Goal: Information Seeking & Learning: Learn about a topic

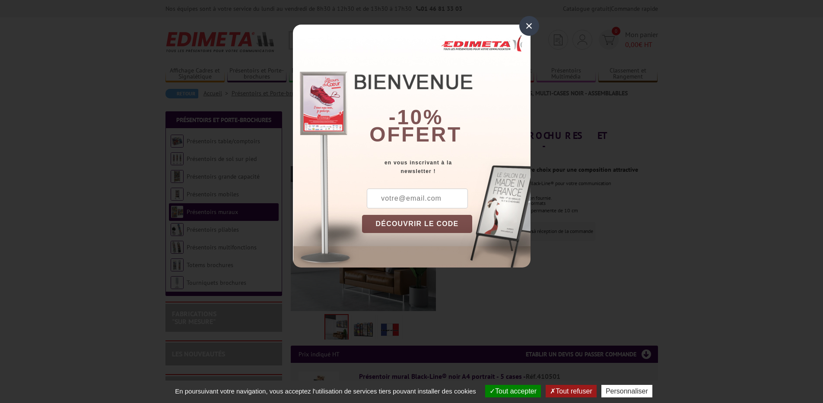
click at [533, 23] on div "×" at bounding box center [529, 26] width 20 height 20
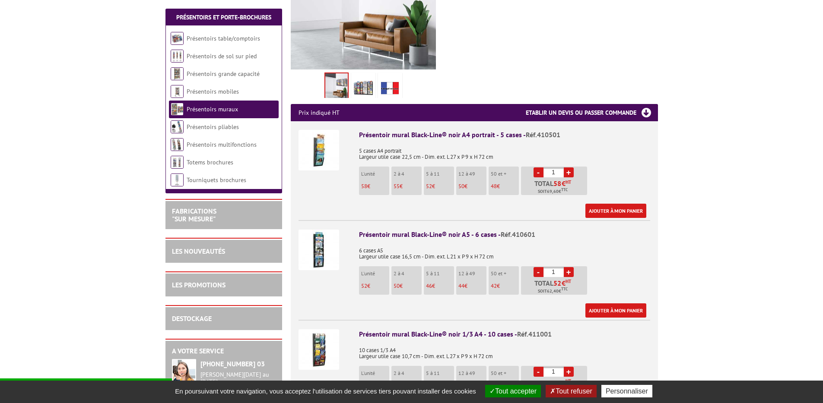
scroll to position [278, 0]
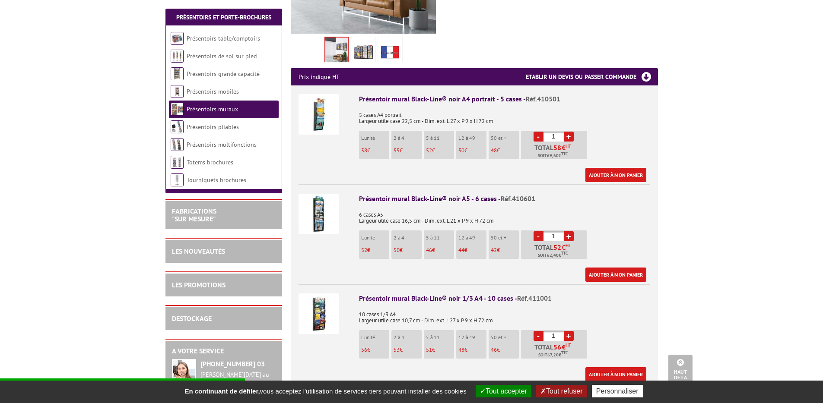
click at [366, 231] on li "L'unité 52 €" at bounding box center [374, 245] width 30 height 28
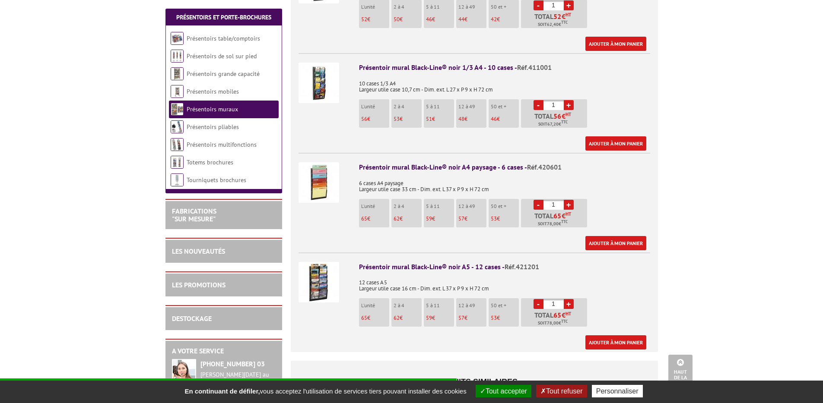
scroll to position [518, 0]
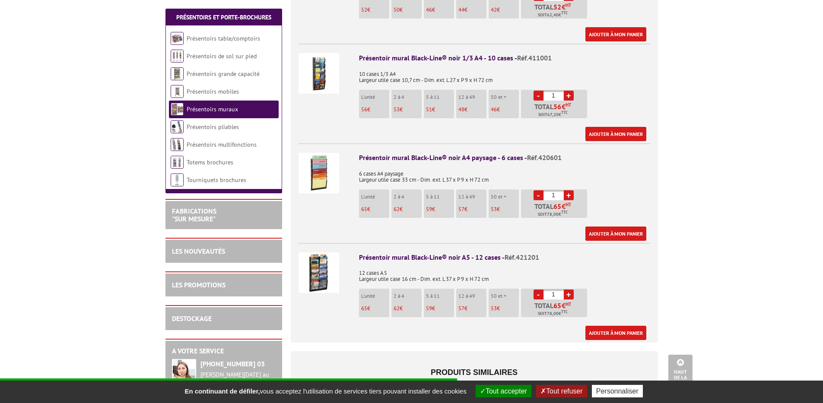
click at [308, 262] on img at bounding box center [318, 273] width 41 height 41
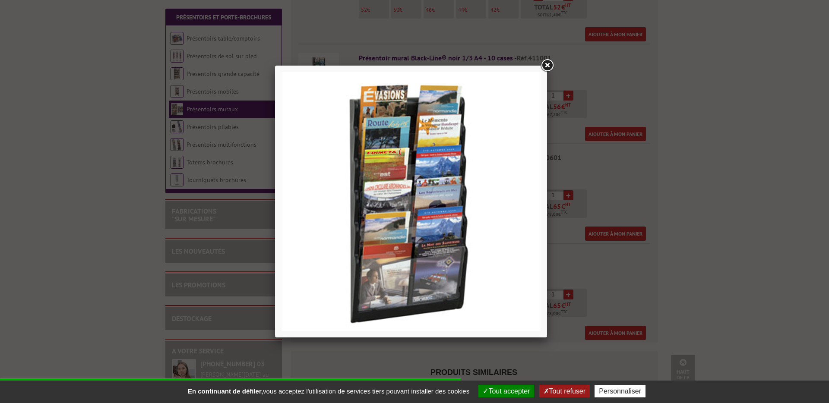
click at [549, 66] on link at bounding box center [547, 66] width 16 height 16
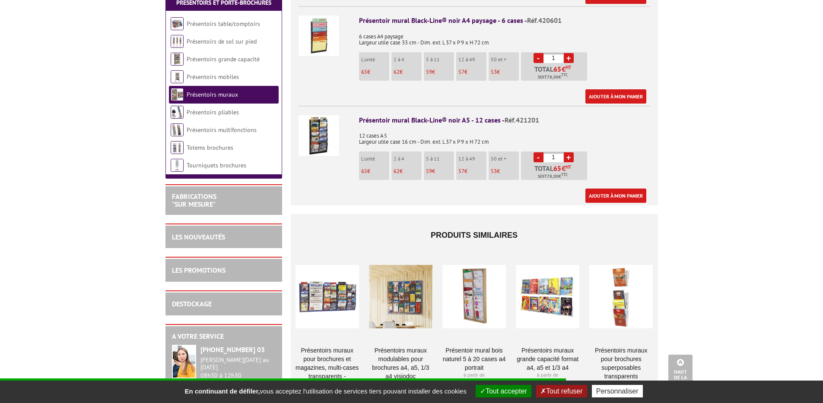
scroll to position [672, 0]
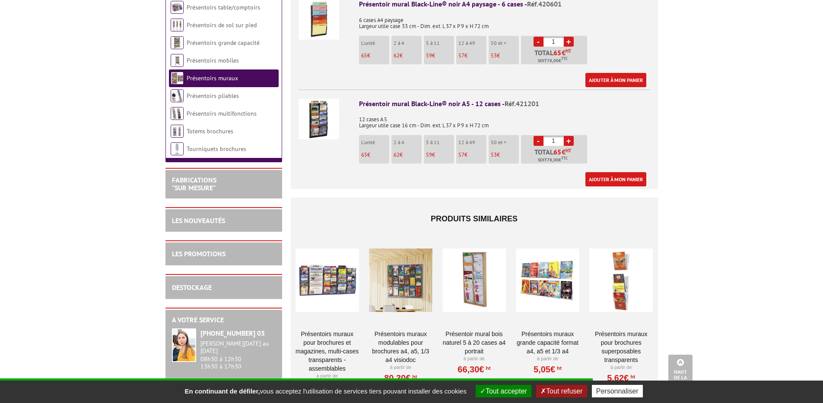
click at [404, 272] on div at bounding box center [400, 280] width 63 height 86
